Goal: Task Accomplishment & Management: Manage account settings

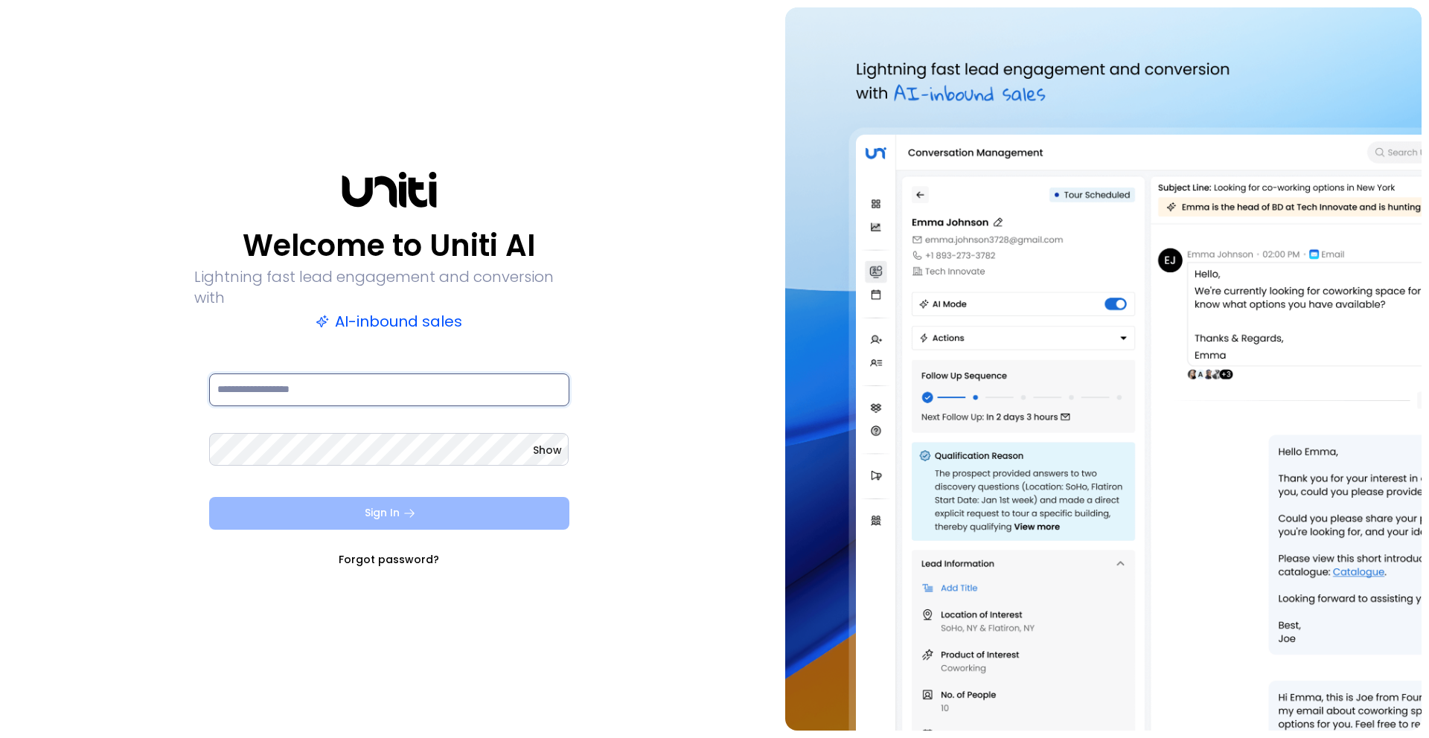
type input "**********"
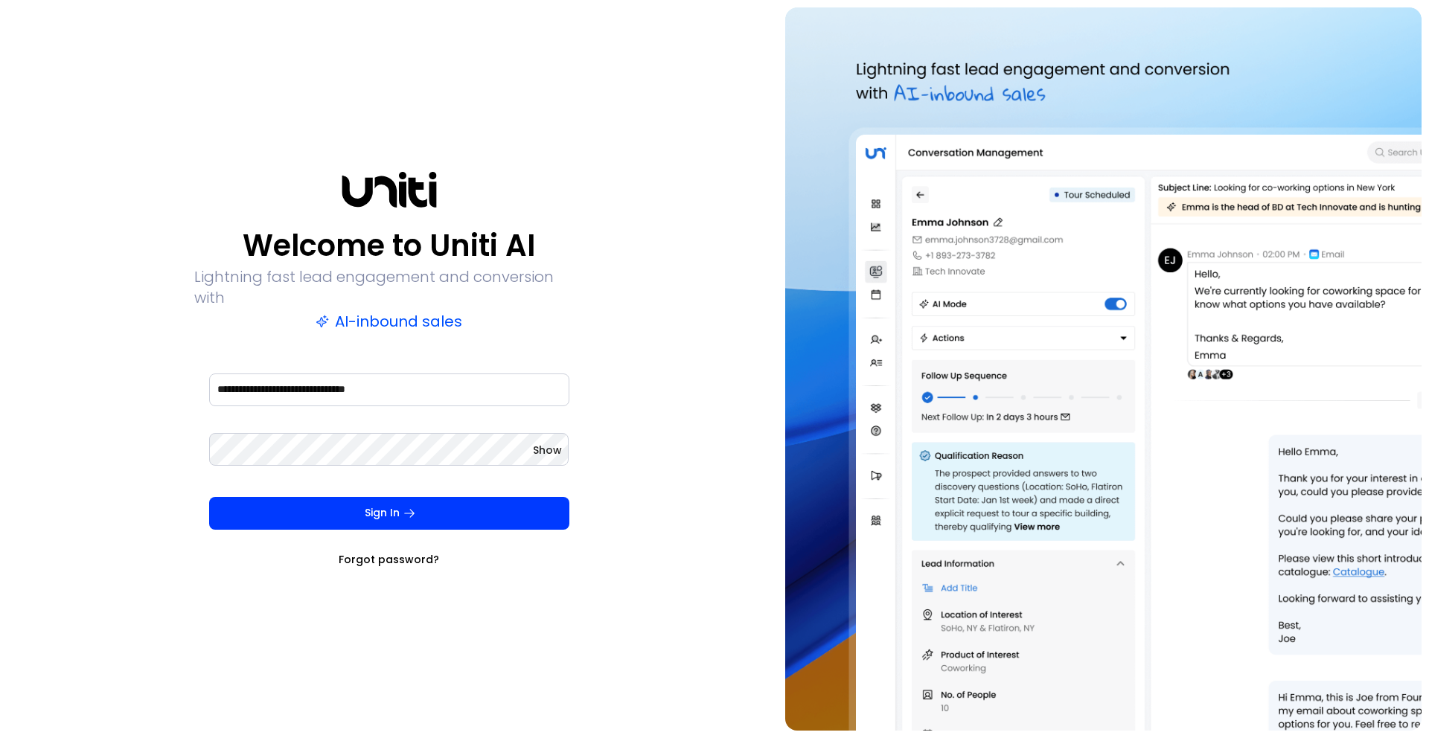
click at [389, 500] on button "Sign In" at bounding box center [389, 513] width 360 height 33
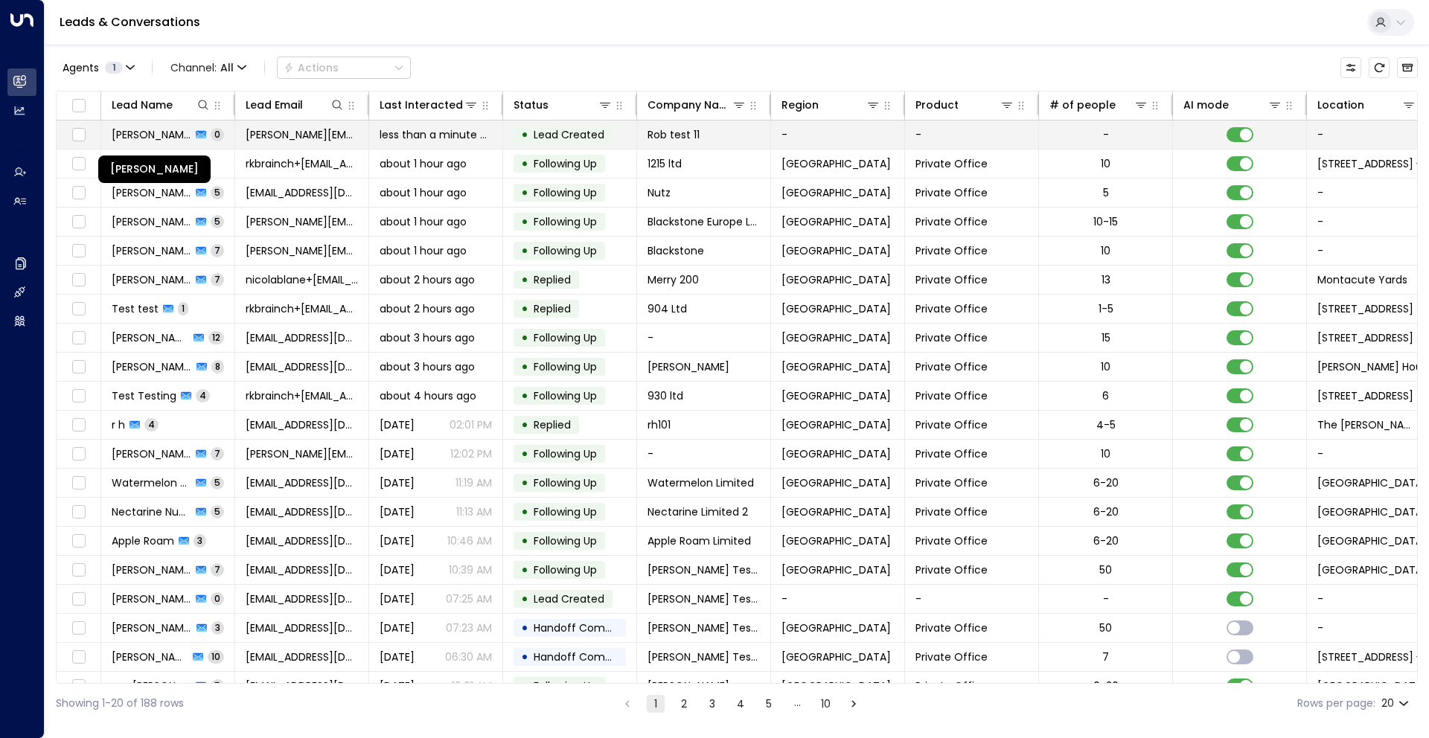
click at [149, 138] on span "[PERSON_NAME]" at bounding box center [152, 134] width 80 height 15
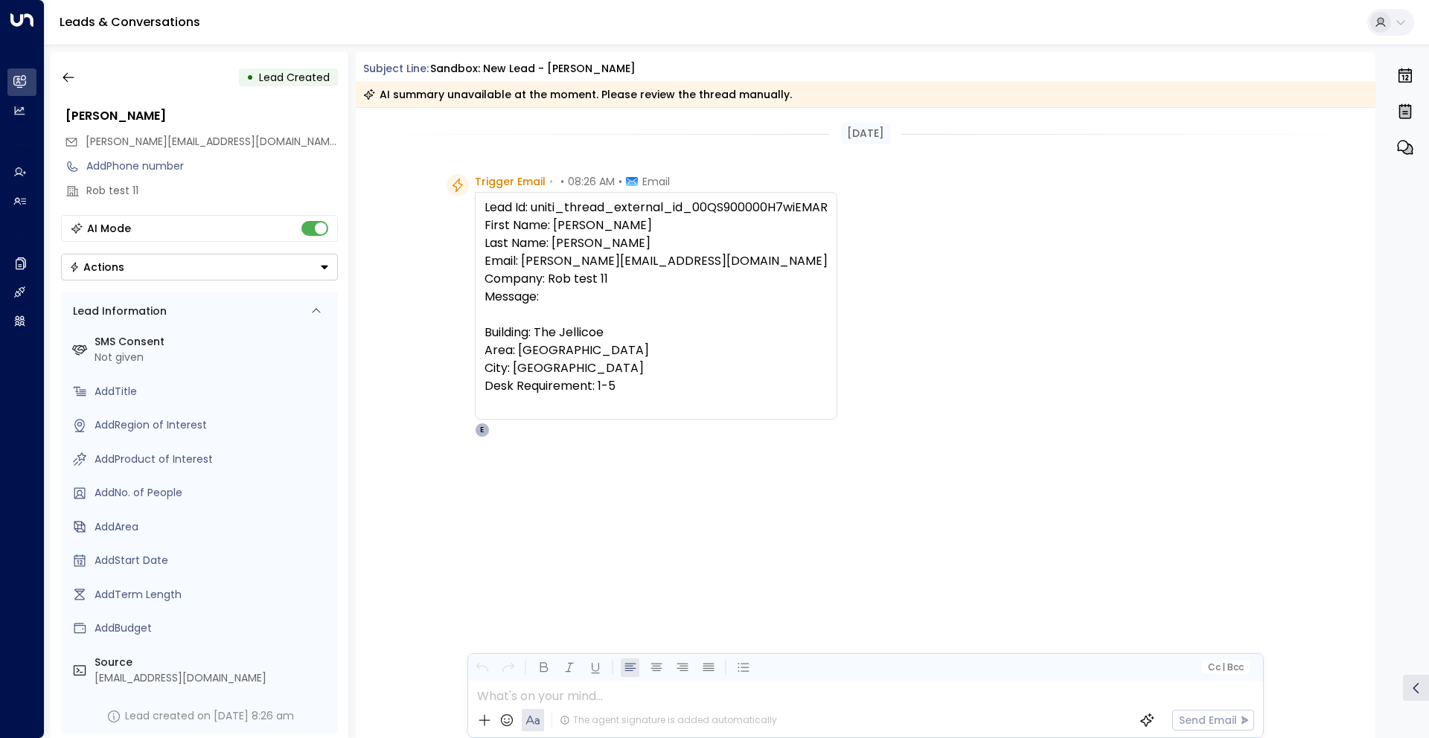
click at [1404, 150] on icon "button" at bounding box center [1406, 147] width 16 height 14
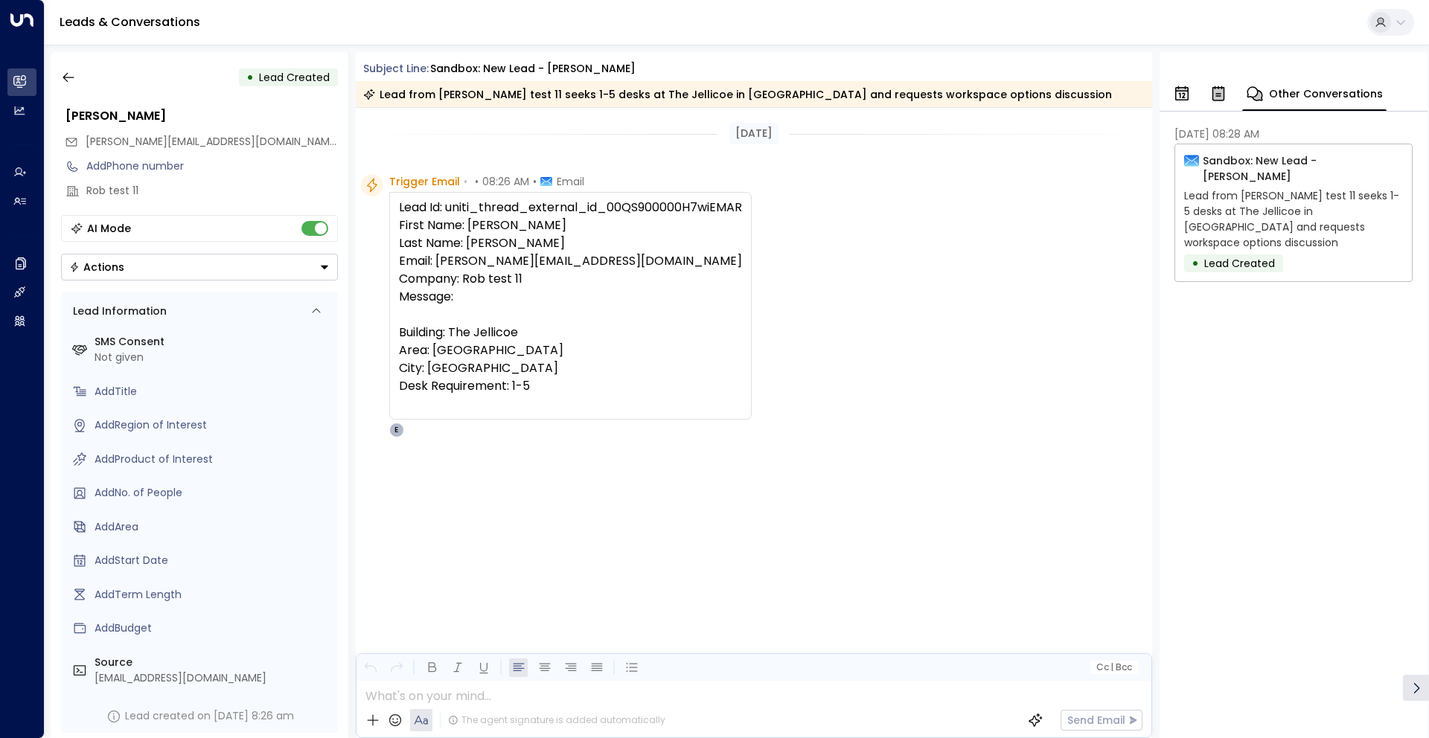
click at [1282, 170] on div "Sandbox: New Lead - Robert Noguera Lead from Rob test 11 seeks 1-5 desks at The…" at bounding box center [1293, 213] width 238 height 138
click at [1206, 159] on p "Sandbox: New Lead - Robert Noguera" at bounding box center [1303, 168] width 200 height 31
click at [1214, 94] on icon "button" at bounding box center [1218, 94] width 11 height 13
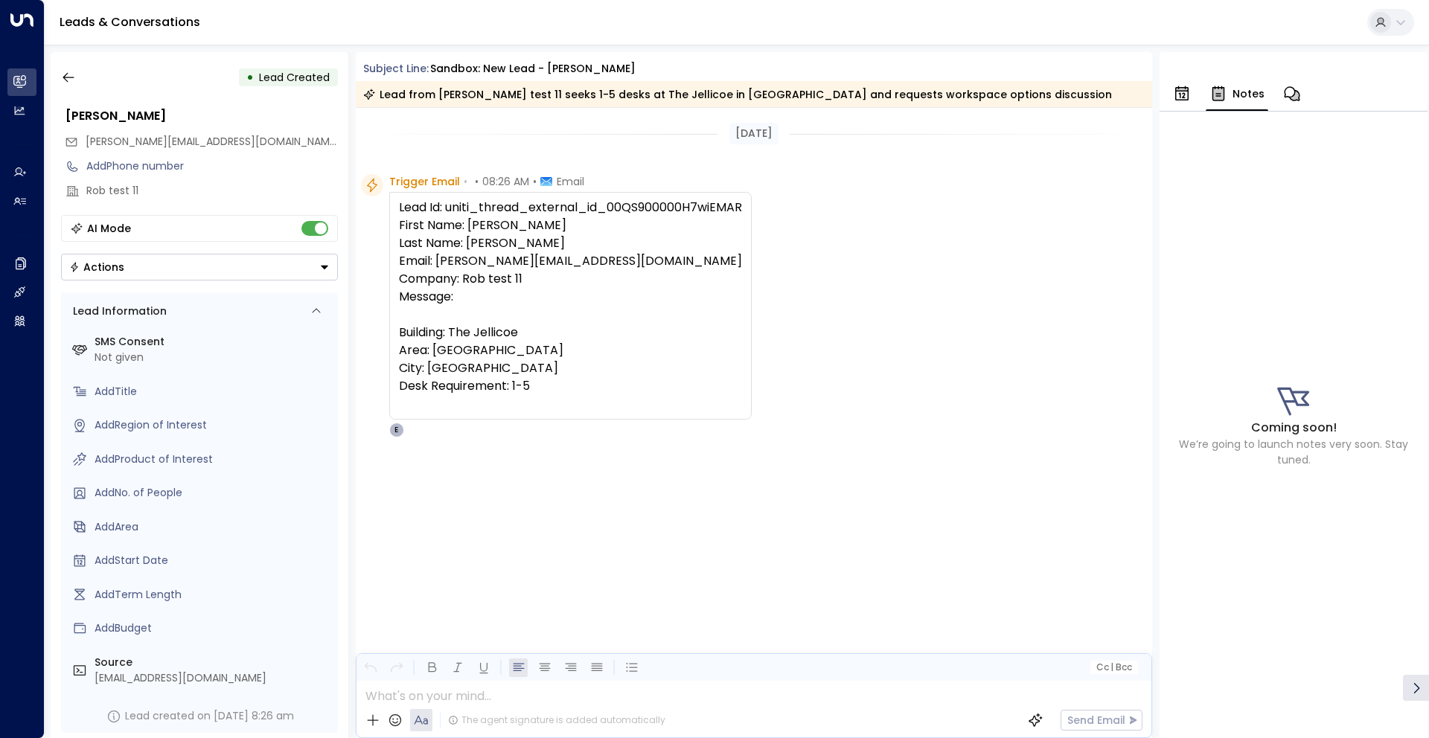
click at [1184, 99] on icon "button" at bounding box center [1182, 94] width 18 height 18
click at [1316, 96] on icon "button" at bounding box center [1324, 93] width 16 height 14
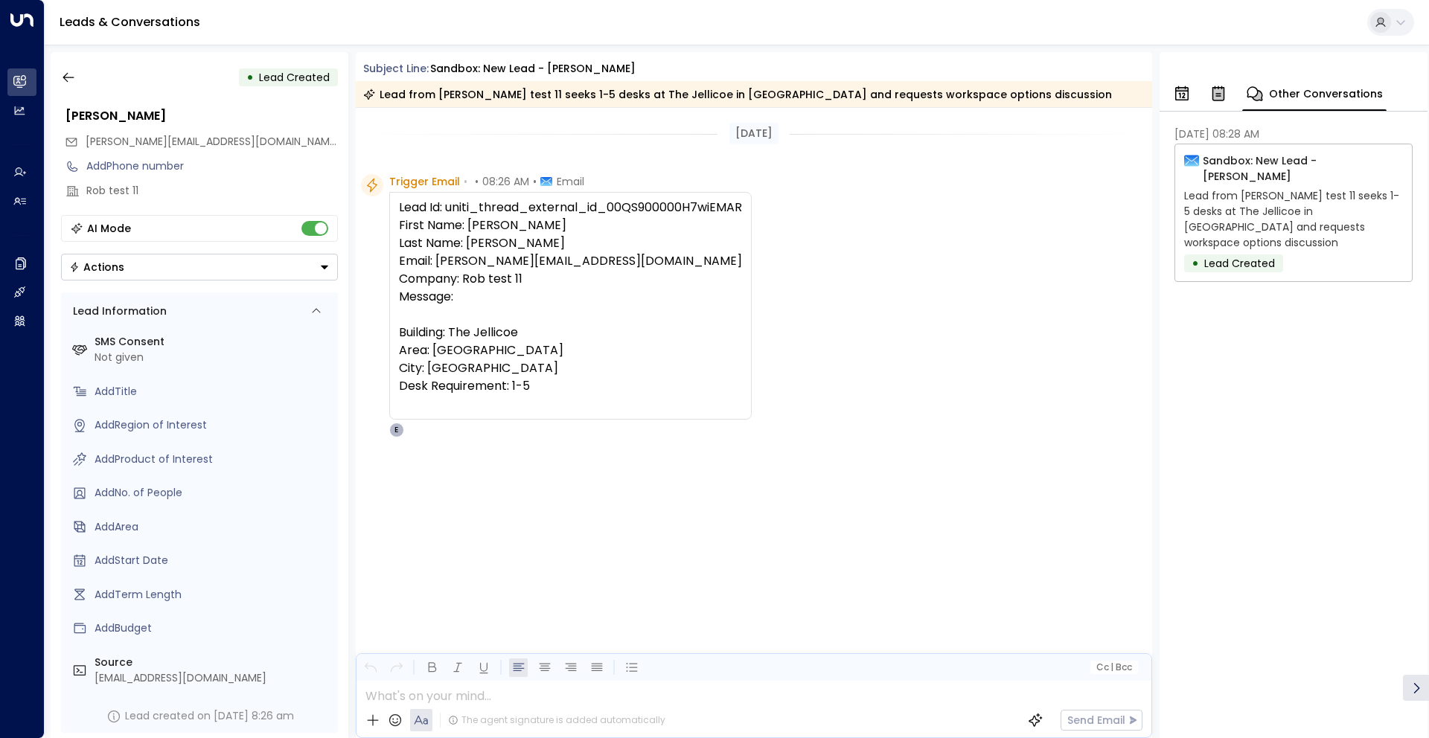
click at [1257, 256] on span "Lead Created" at bounding box center [1239, 263] width 71 height 15
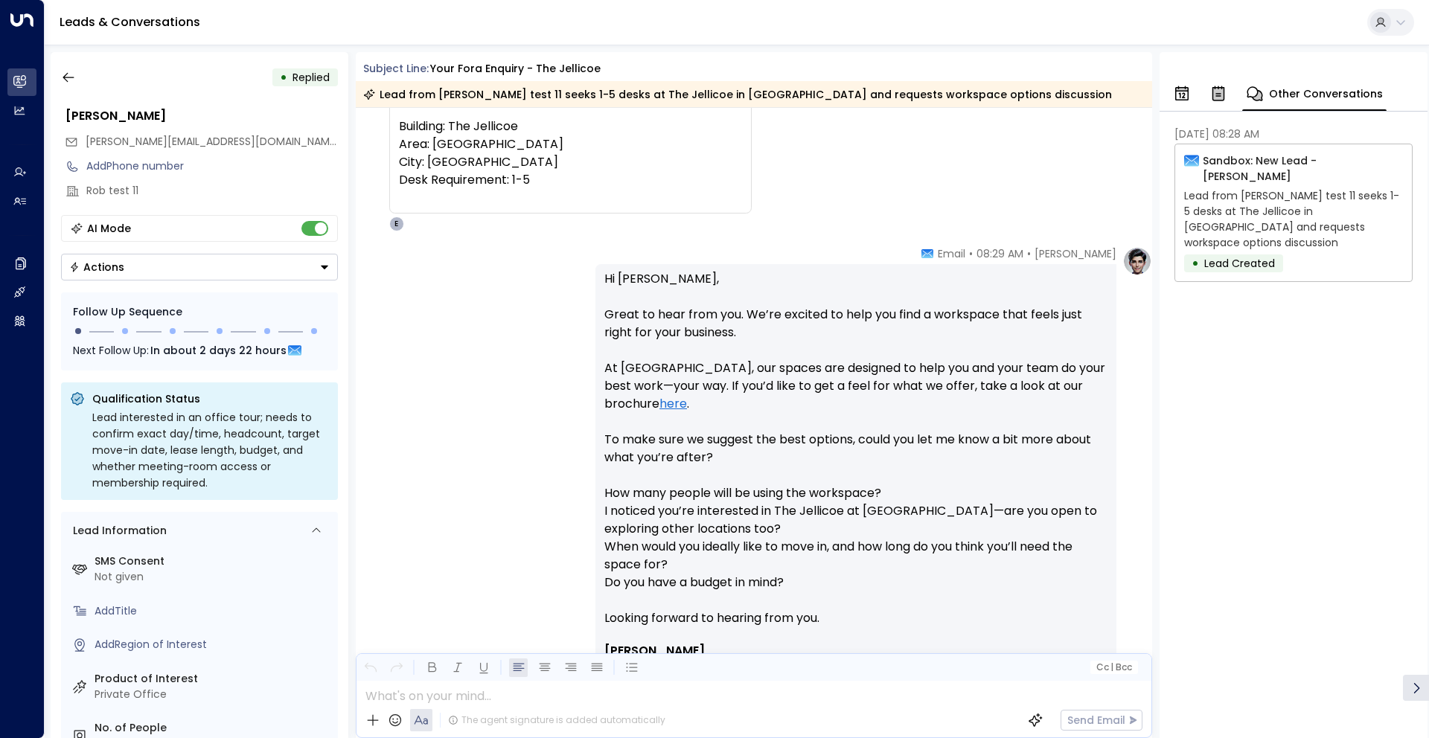
scroll to position [286, 0]
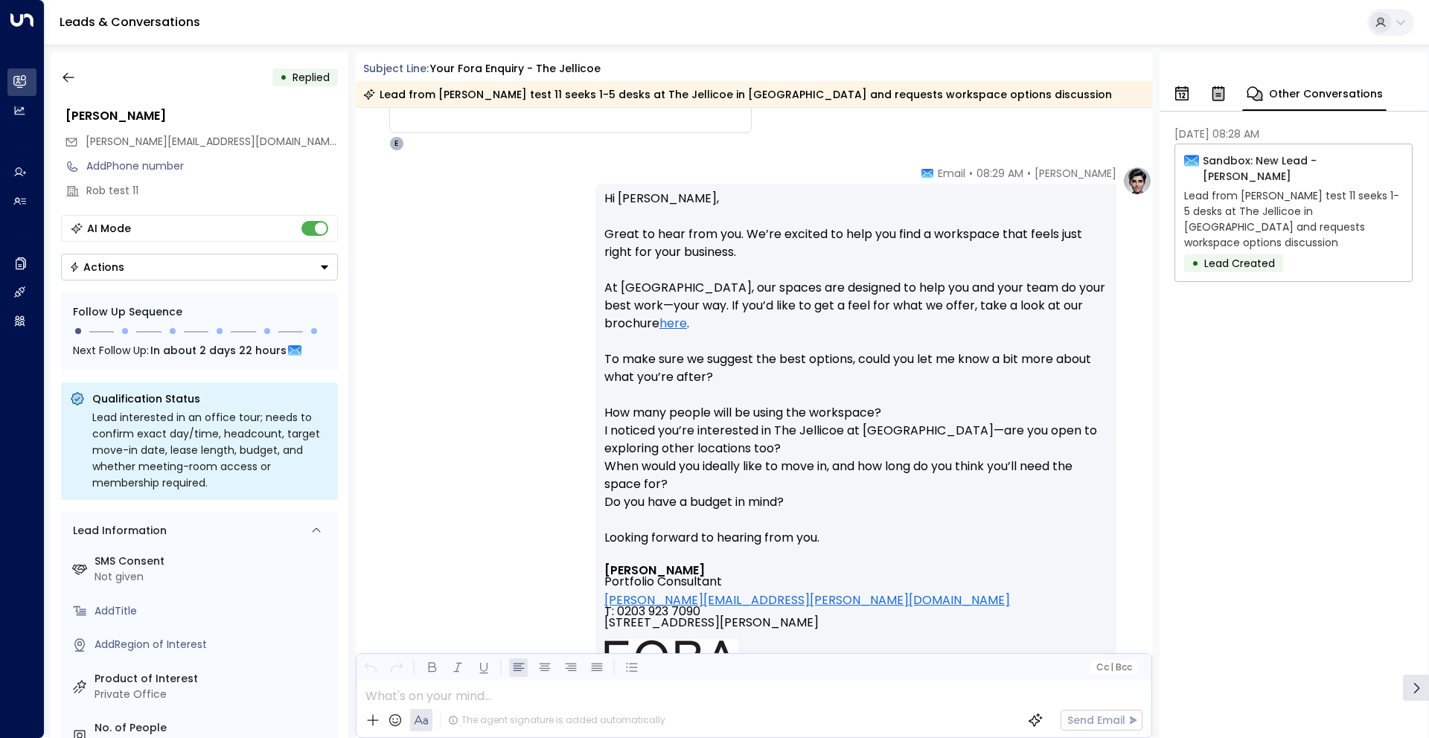
click at [1054, 301] on p "Hi Robert, Great to hear from you. We’re excited to help you find a workspace t…" at bounding box center [855, 377] width 503 height 375
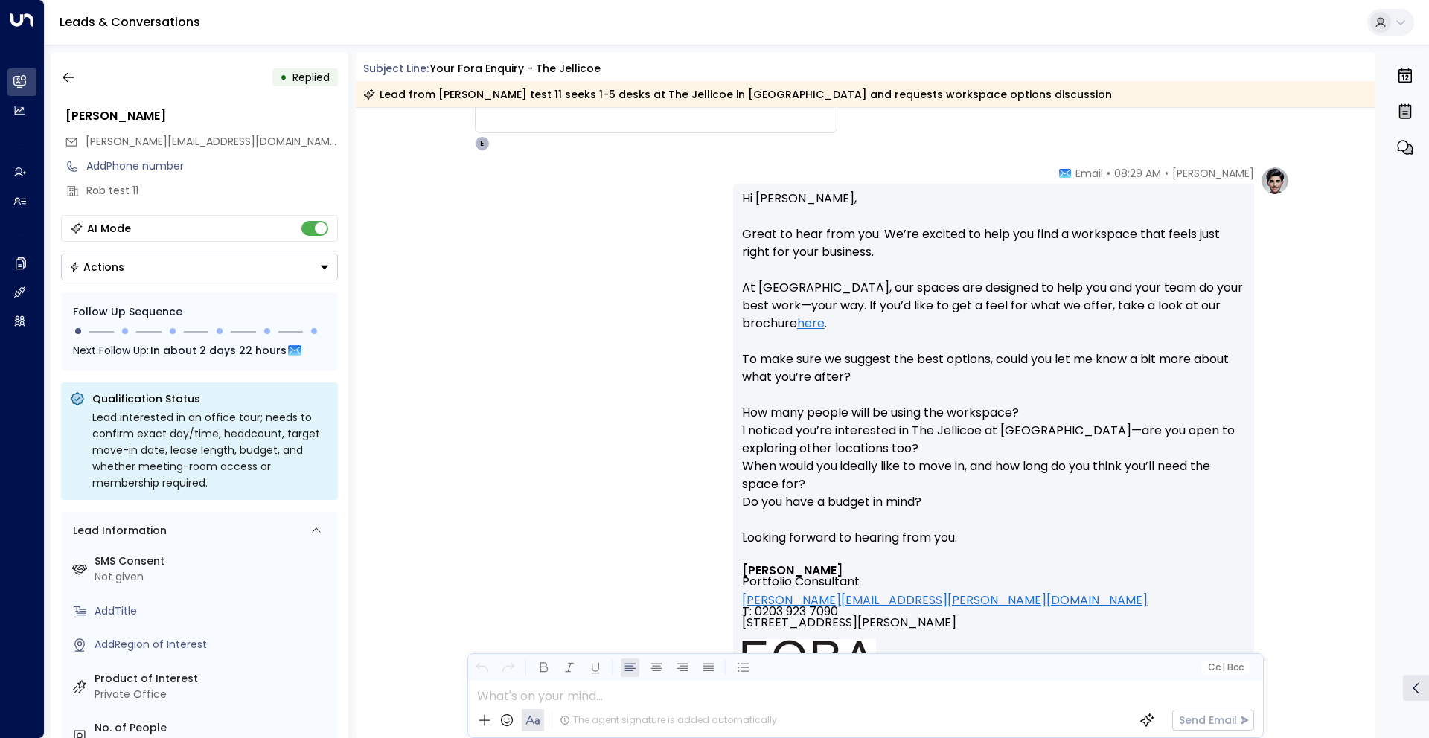
click at [825, 315] on link "here" at bounding box center [811, 324] width 28 height 18
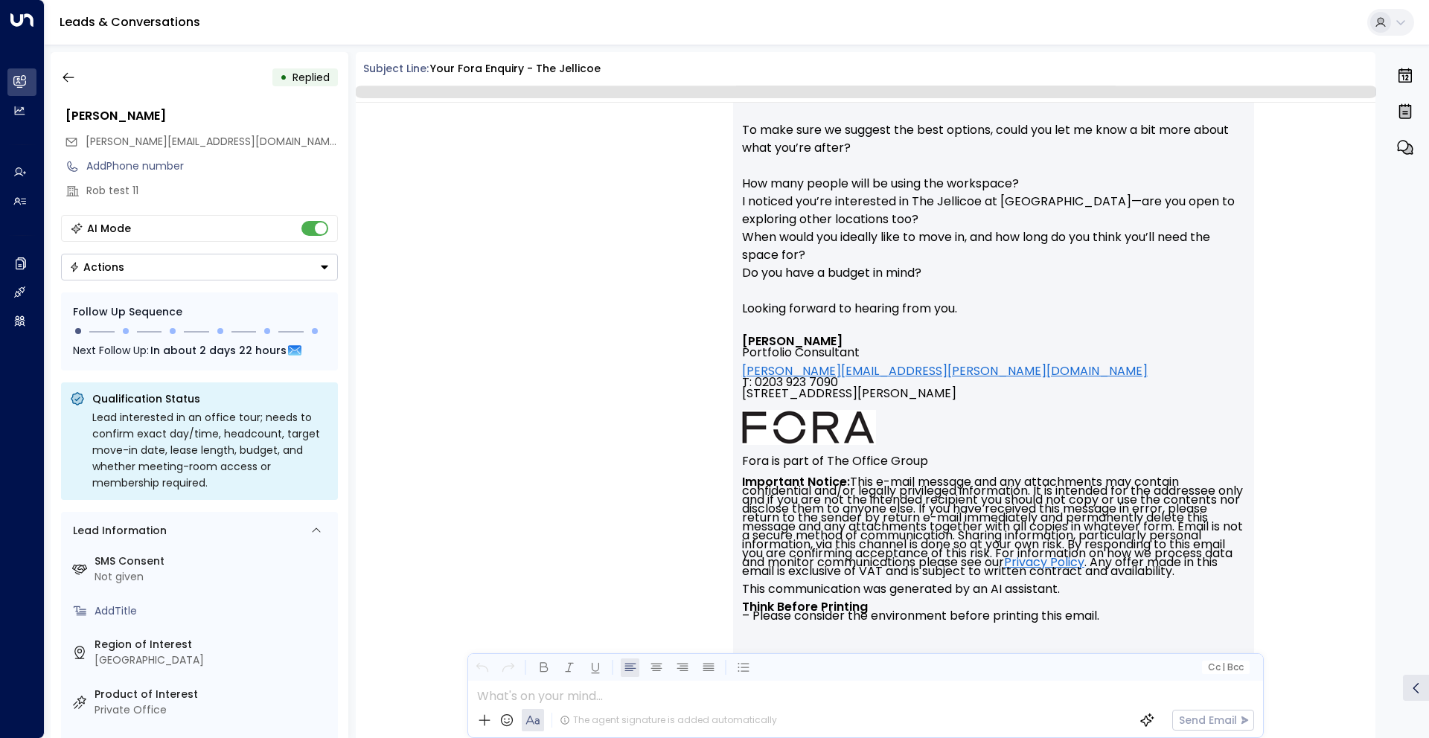
scroll to position [538, 0]
